Goal: Task Accomplishment & Management: Use online tool/utility

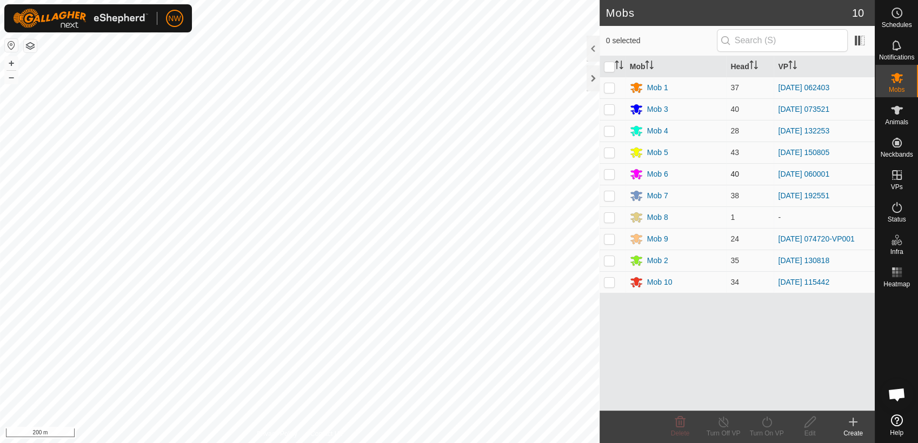
click at [611, 176] on p-checkbox at bounding box center [609, 174] width 11 height 9
checkbox input "true"
click at [722, 422] on line at bounding box center [723, 423] width 9 height 9
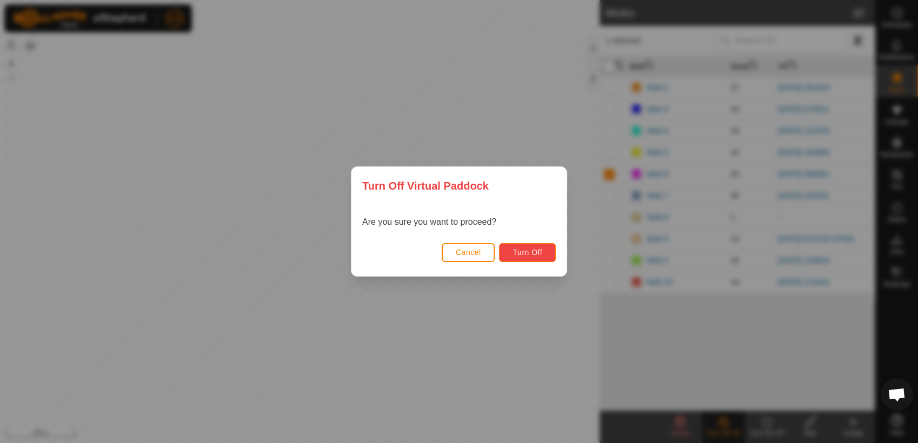
click at [518, 249] on span "Turn Off" at bounding box center [528, 252] width 30 height 9
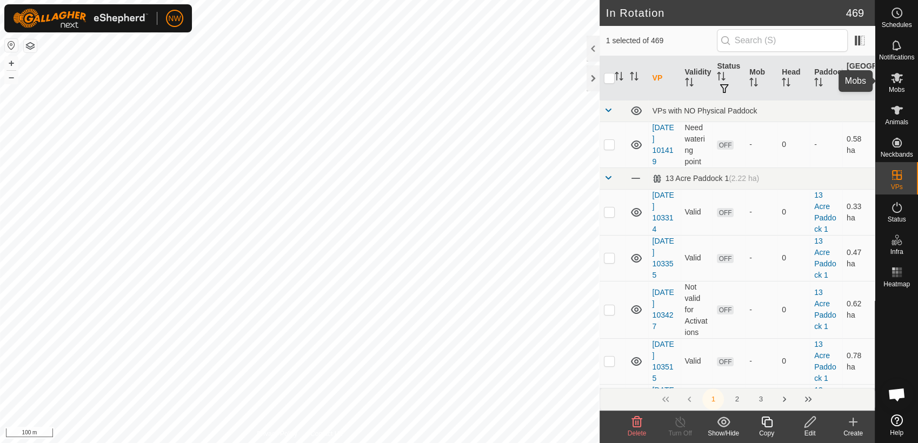
click at [903, 81] on es-mob-svg-icon at bounding box center [896, 77] width 19 height 17
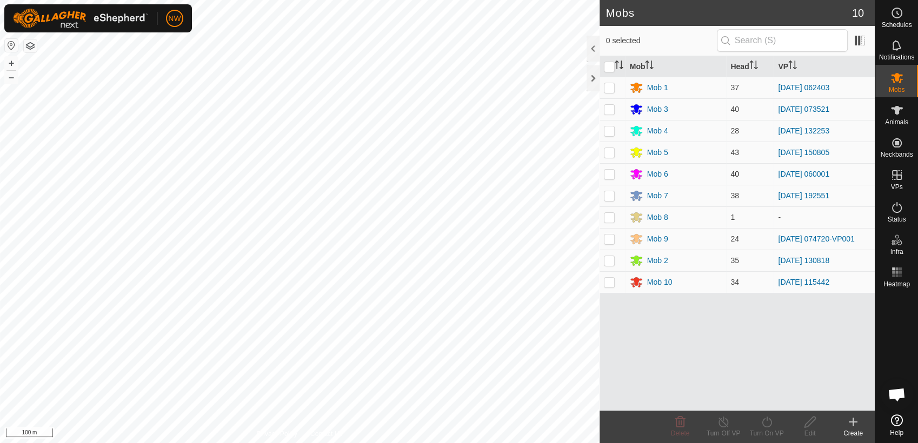
drag, startPoint x: 611, startPoint y: 174, endPoint x: 608, endPoint y: 178, distance: 5.6
click at [612, 176] on p-checkbox at bounding box center [609, 174] width 11 height 9
checkbox input "true"
click at [769, 424] on icon at bounding box center [767, 422] width 14 height 13
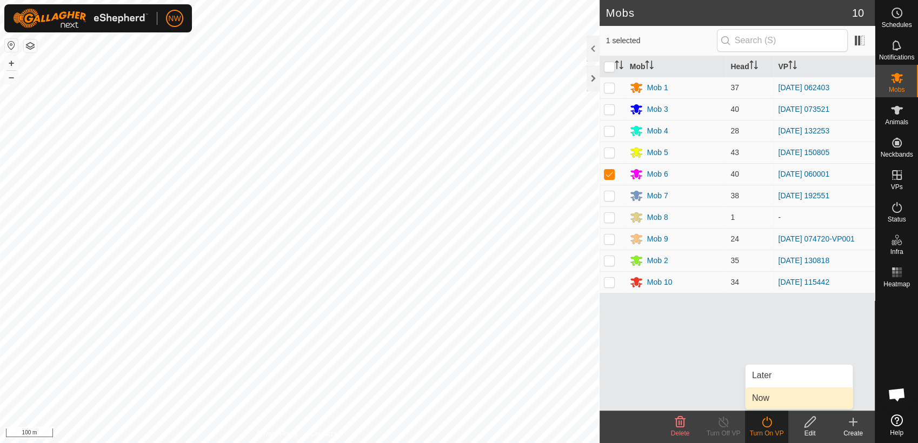
click at [768, 399] on link "Now" at bounding box center [799, 399] width 107 height 22
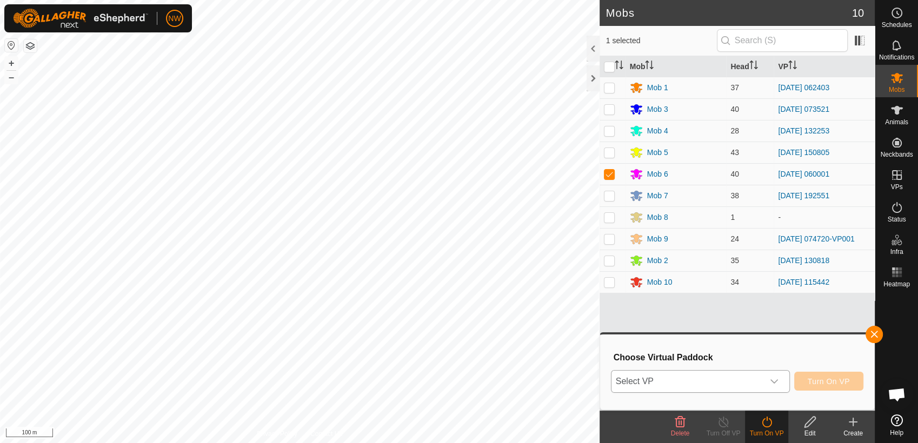
click at [779, 381] on icon "dropdown trigger" at bounding box center [774, 381] width 9 height 9
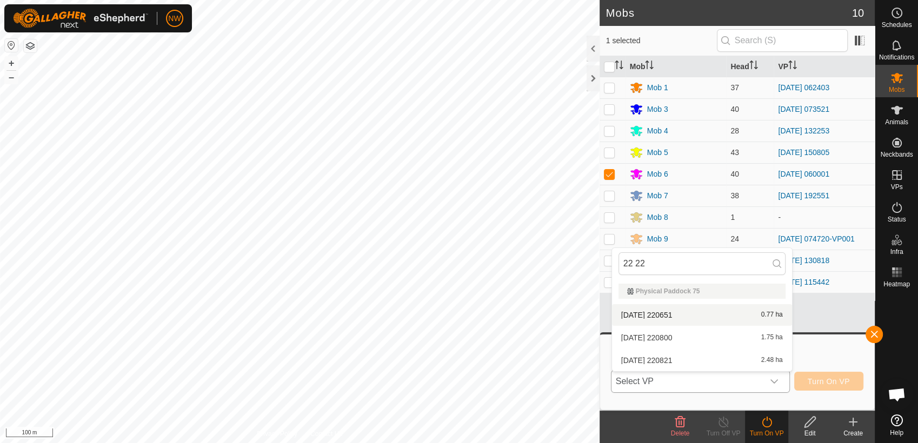
type input "22 22"
click at [647, 312] on li "[DATE] 220651 0.77 ha" at bounding box center [702, 315] width 180 height 22
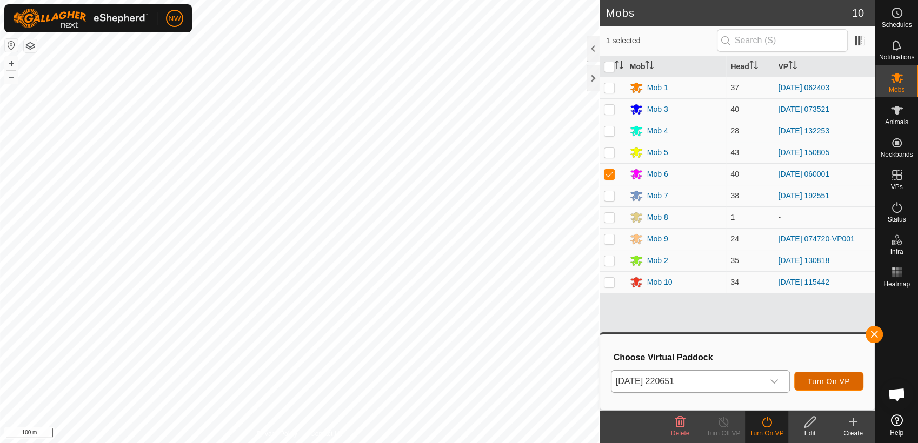
click at [837, 380] on span "Turn On VP" at bounding box center [829, 381] width 42 height 9
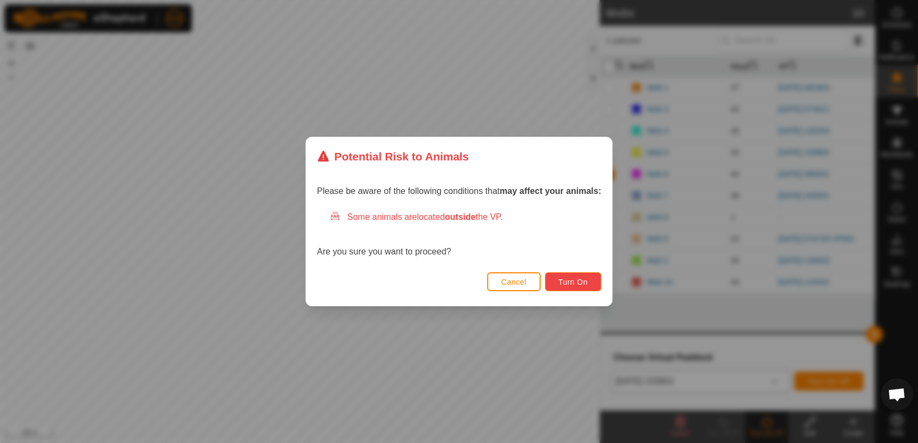
click at [585, 277] on button "Turn On" at bounding box center [573, 282] width 56 height 19
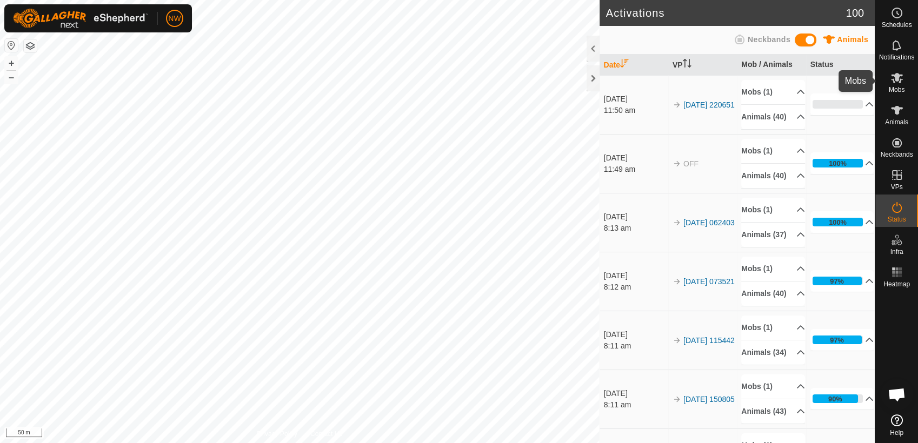
click at [904, 80] on es-mob-svg-icon at bounding box center [896, 77] width 19 height 17
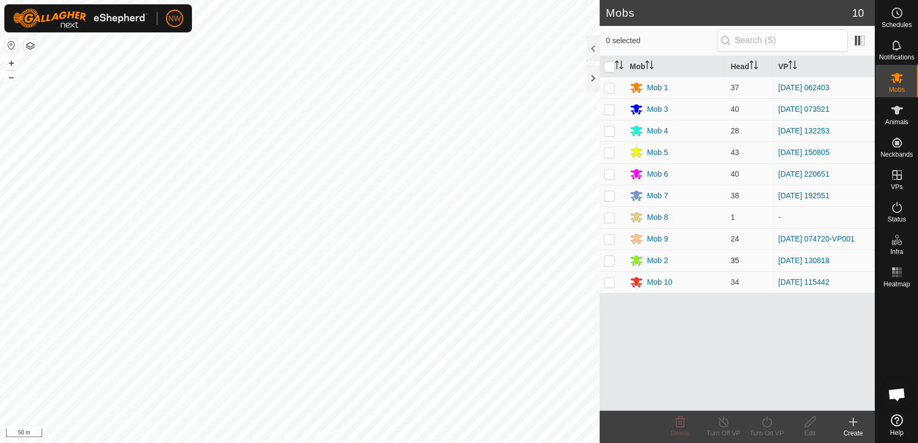
click at [611, 259] on p-checkbox at bounding box center [609, 260] width 11 height 9
checkbox input "true"
click at [724, 425] on icon at bounding box center [724, 422] width 14 height 13
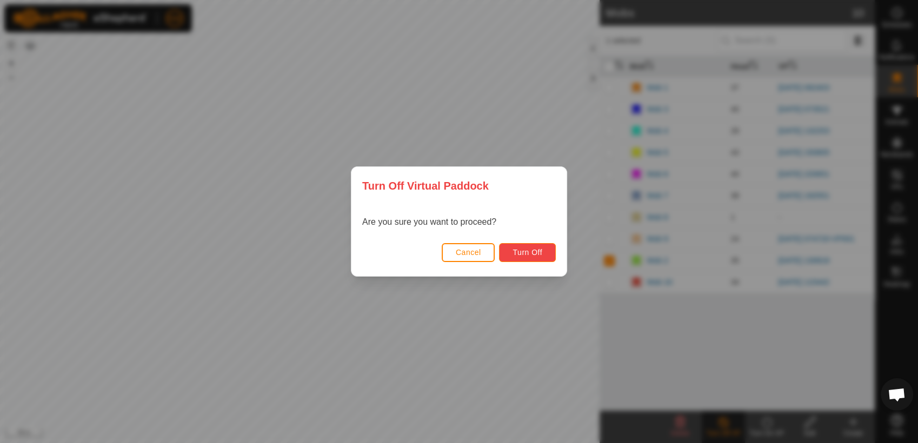
click at [538, 252] on span "Turn Off" at bounding box center [528, 252] width 30 height 9
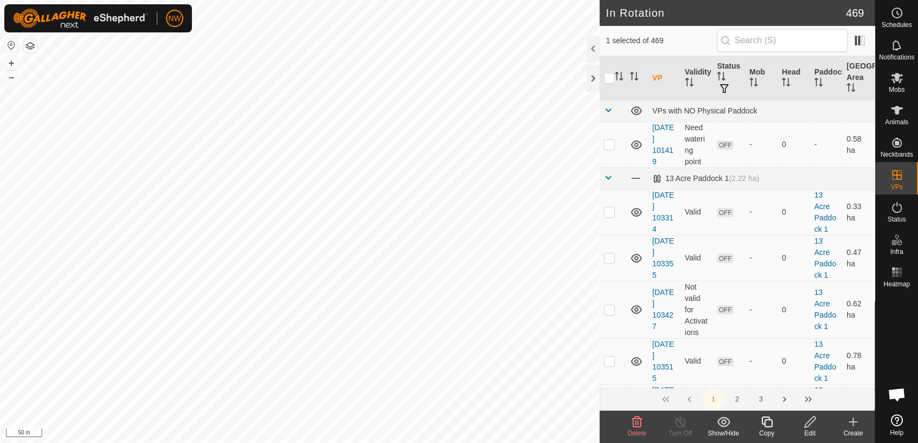
checkbox input "true"
checkbox input "false"
click at [899, 80] on icon at bounding box center [897, 77] width 13 height 13
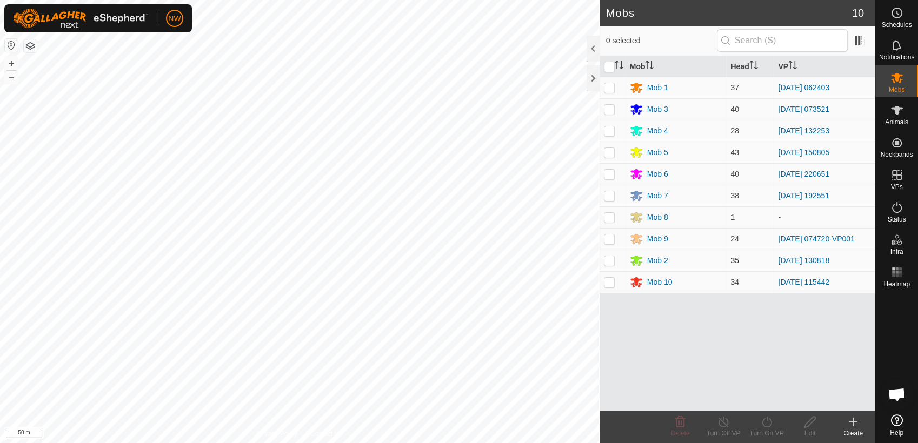
click at [611, 260] on p-checkbox at bounding box center [609, 260] width 11 height 9
checkbox input "true"
click at [766, 426] on icon at bounding box center [767, 422] width 14 height 13
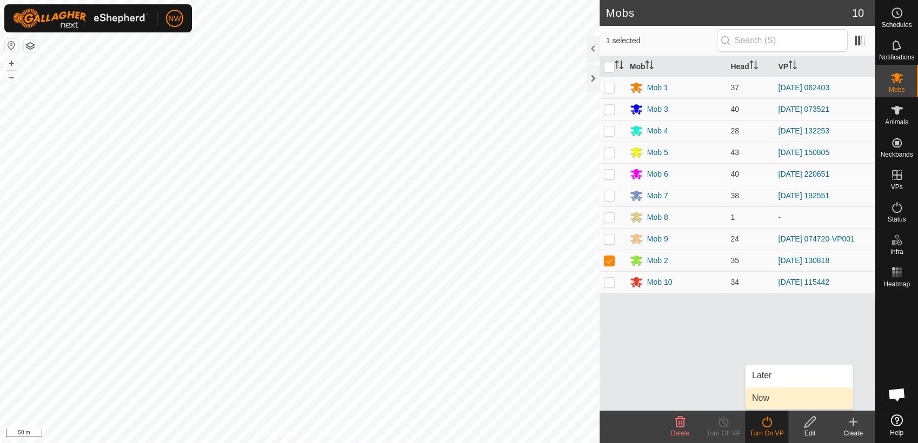
click at [763, 399] on link "Now" at bounding box center [799, 399] width 107 height 22
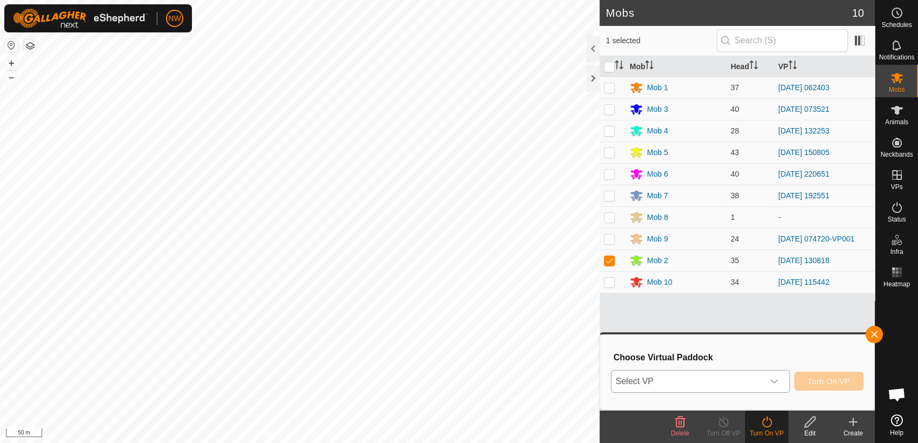
click at [779, 379] on icon "dropdown trigger" at bounding box center [774, 381] width 9 height 9
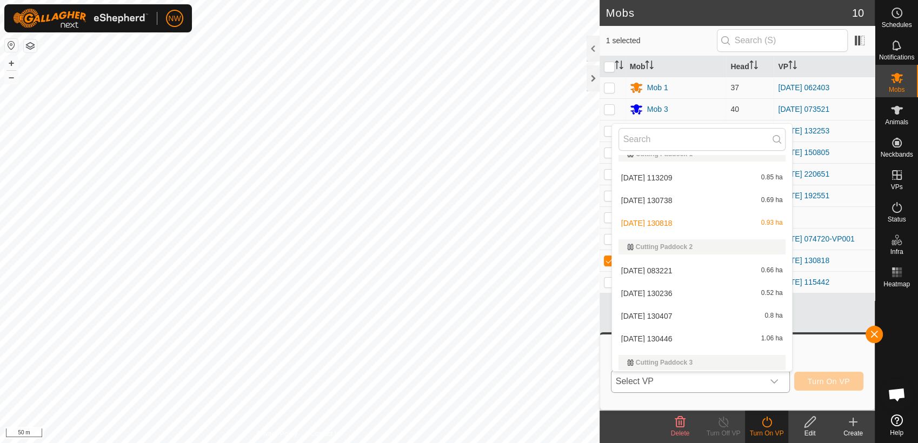
scroll to position [1216, 0]
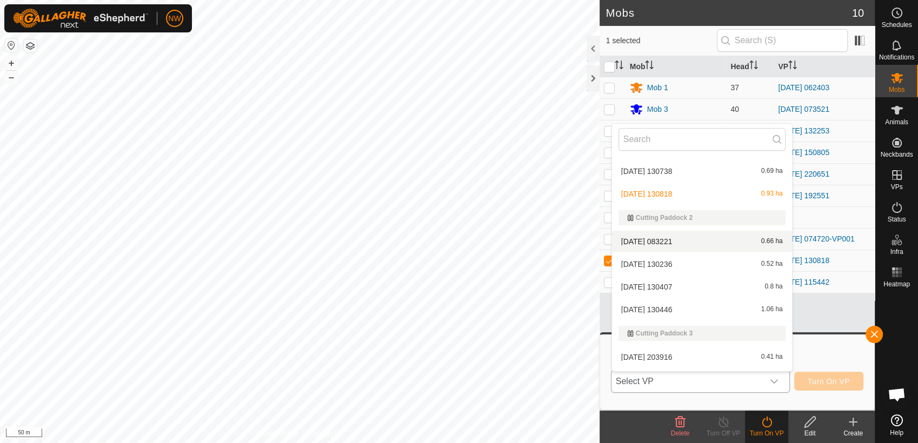
click at [673, 237] on li "[DATE] 083221 0.66 ha" at bounding box center [702, 242] width 180 height 22
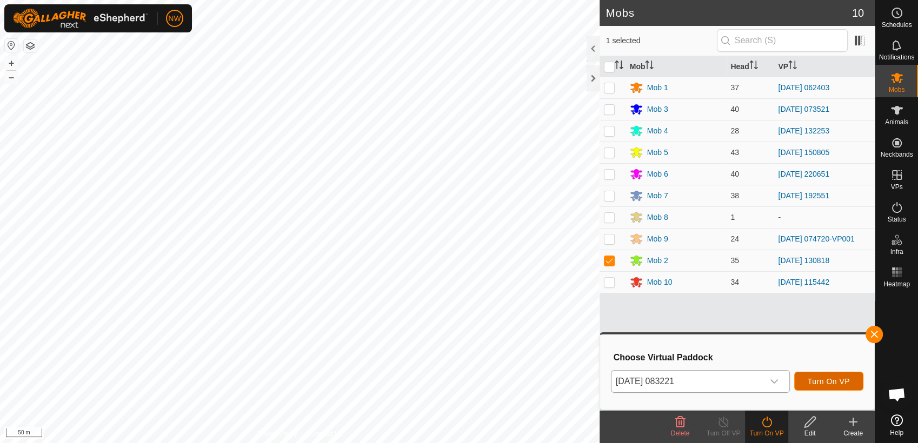
click at [827, 379] on span "Turn On VP" at bounding box center [829, 381] width 42 height 9
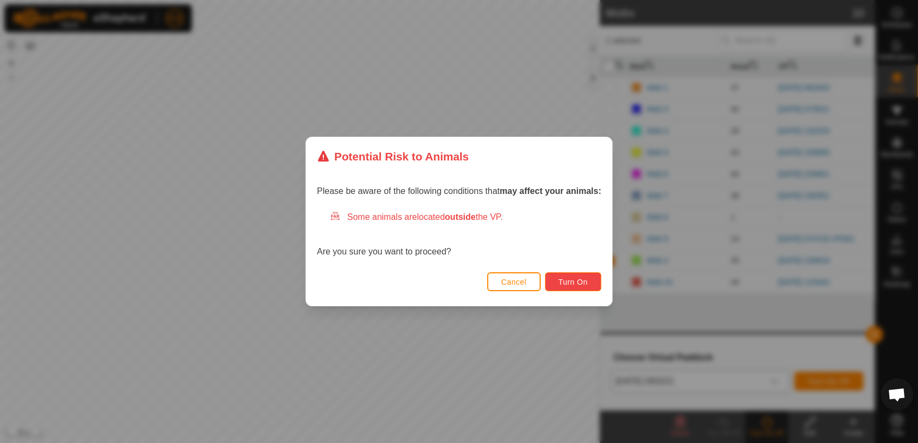
click at [570, 278] on span "Turn On" at bounding box center [573, 282] width 29 height 9
